Goal: Task Accomplishment & Management: Use online tool/utility

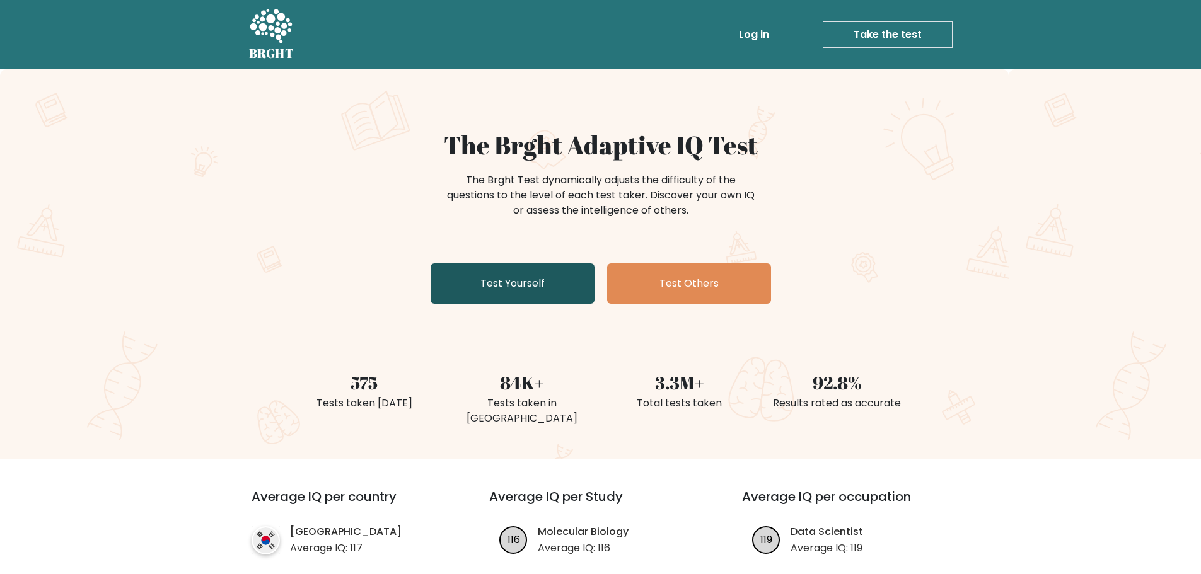
click at [560, 301] on link "Test Yourself" at bounding box center [512, 283] width 164 height 40
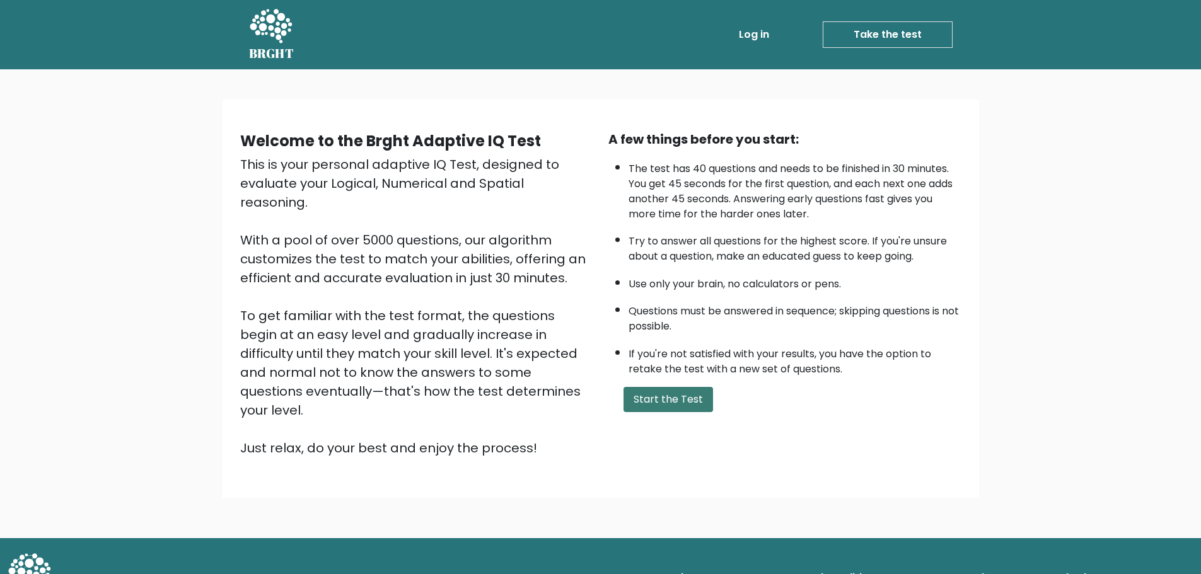
click at [655, 391] on button "Start the Test" at bounding box center [667, 399] width 89 height 25
